Goal: Information Seeking & Learning: Learn about a topic

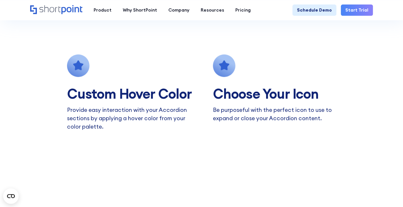
scroll to position [449, 0]
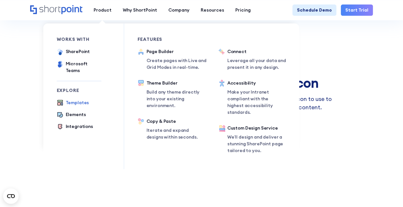
click at [74, 99] on div "Templates" at bounding box center [77, 102] width 23 height 7
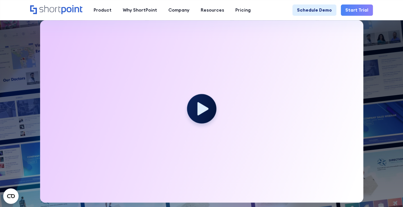
scroll to position [160, 0]
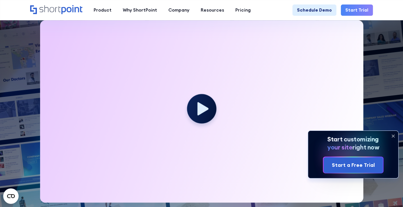
click at [394, 134] on icon at bounding box center [393, 136] width 10 height 10
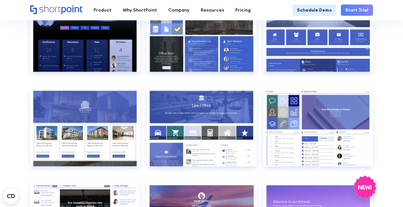
scroll to position [514, 0]
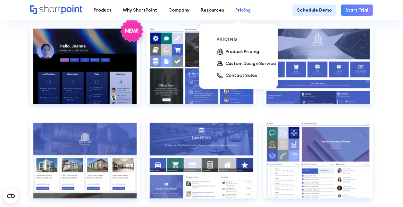
click at [242, 9] on div "Pricing" at bounding box center [243, 10] width 15 height 7
click at [238, 48] on div "Product Pricing" at bounding box center [243, 51] width 34 height 7
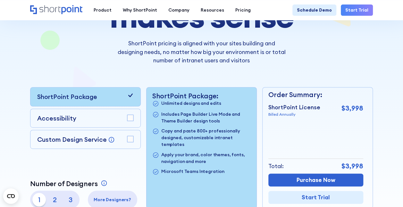
scroll to position [128, 0]
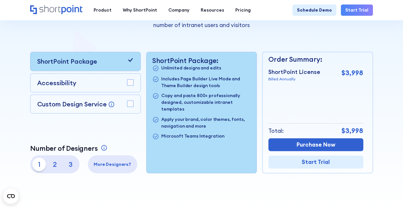
click at [71, 162] on p "3" at bounding box center [70, 163] width 13 height 13
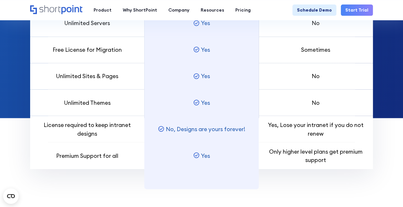
scroll to position [610, 0]
